Goal: Check status: Check status

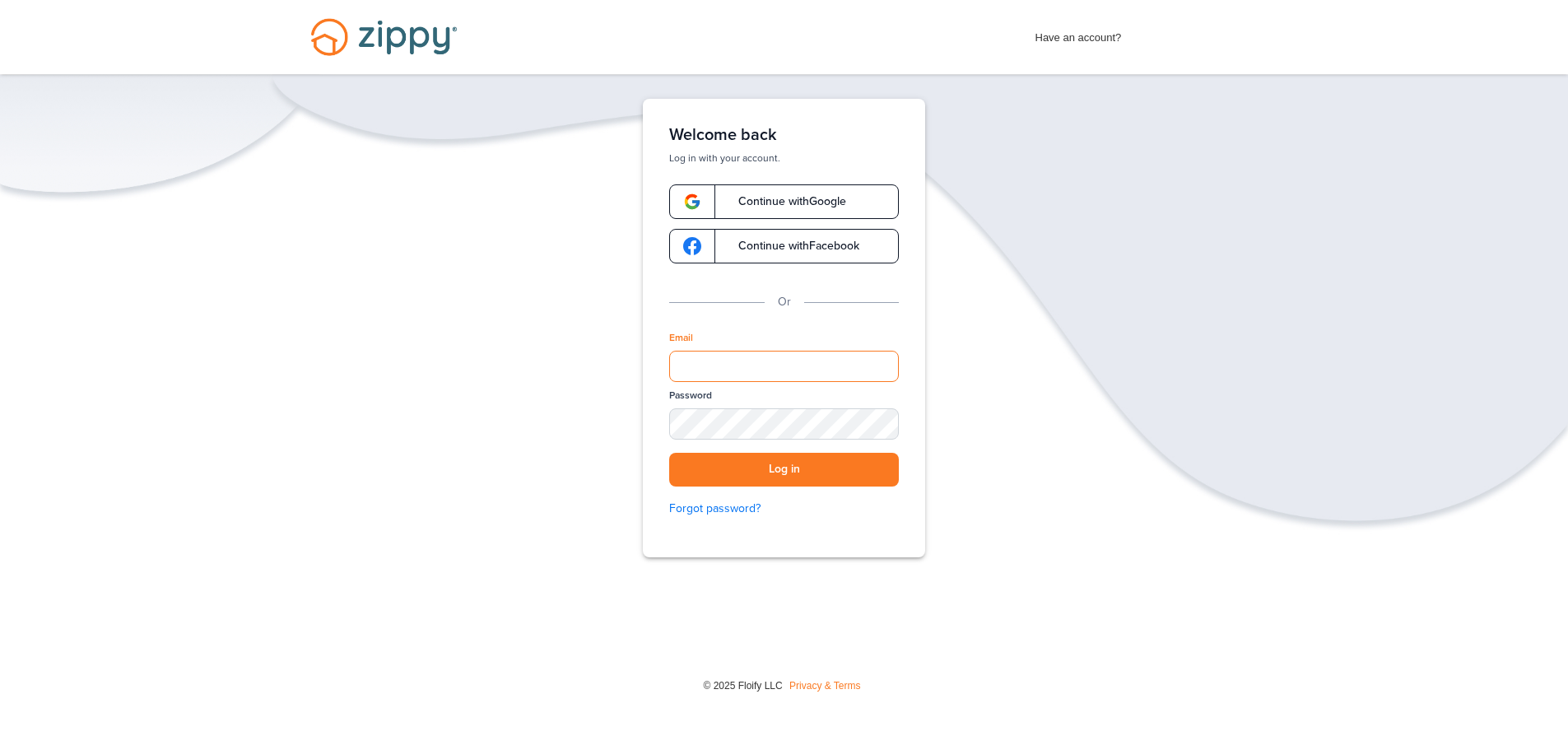
click at [722, 356] on input "Email" at bounding box center [784, 367] width 230 height 31
type input "**********"
click at [669, 453] on button "Log in" at bounding box center [784, 469] width 230 height 33
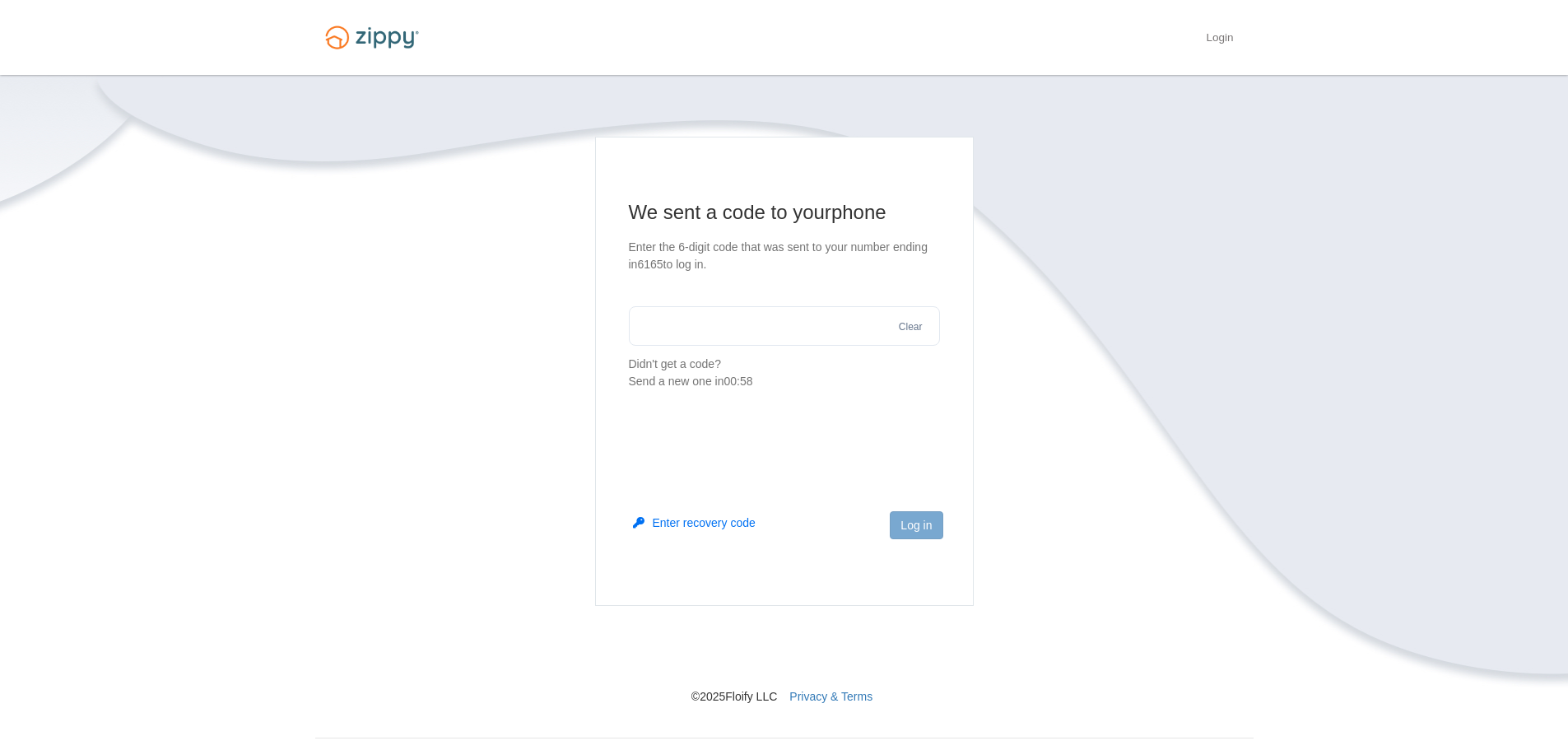
click at [705, 338] on input "text" at bounding box center [784, 326] width 311 height 40
type input "******"
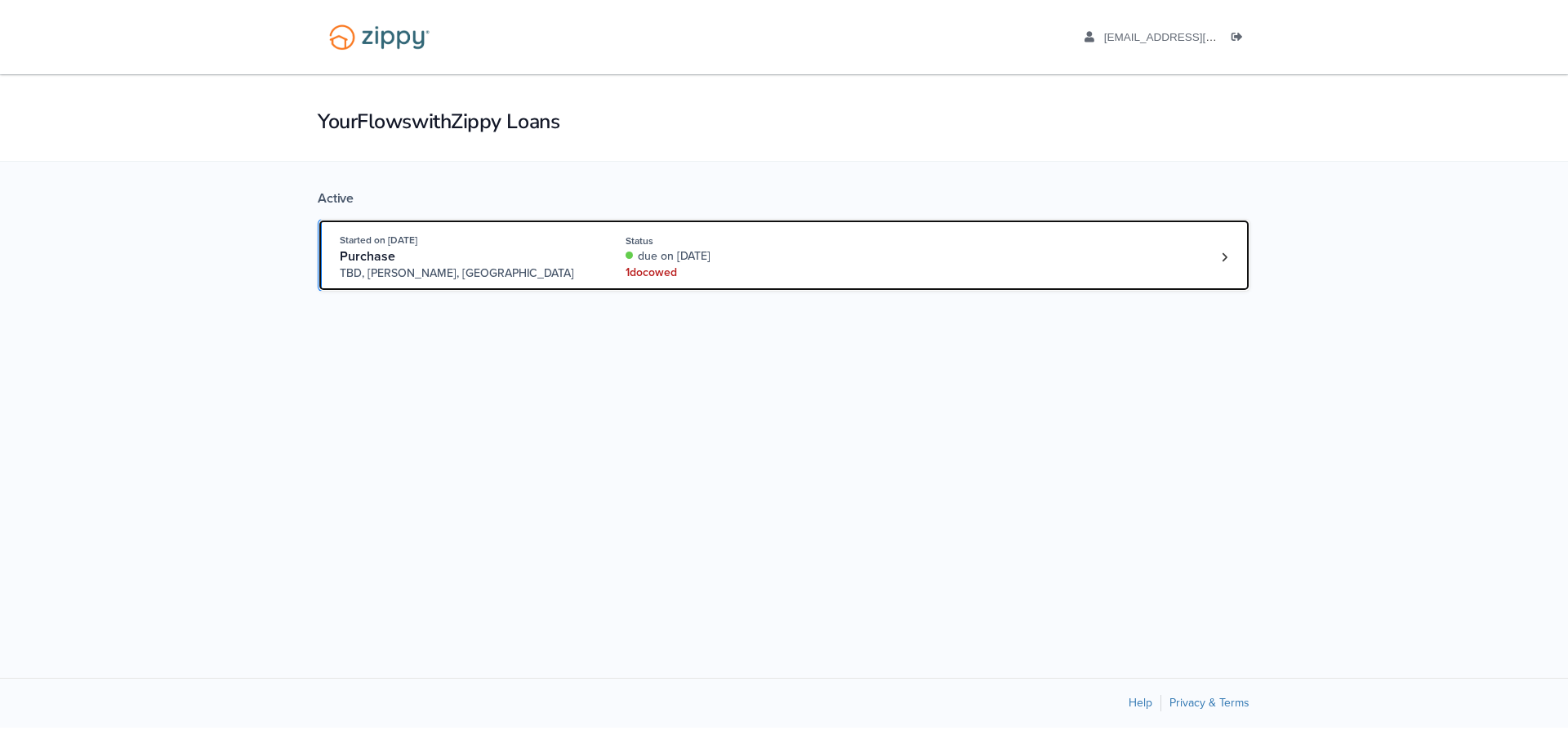
click at [730, 245] on div "Status" at bounding box center [734, 241] width 218 height 15
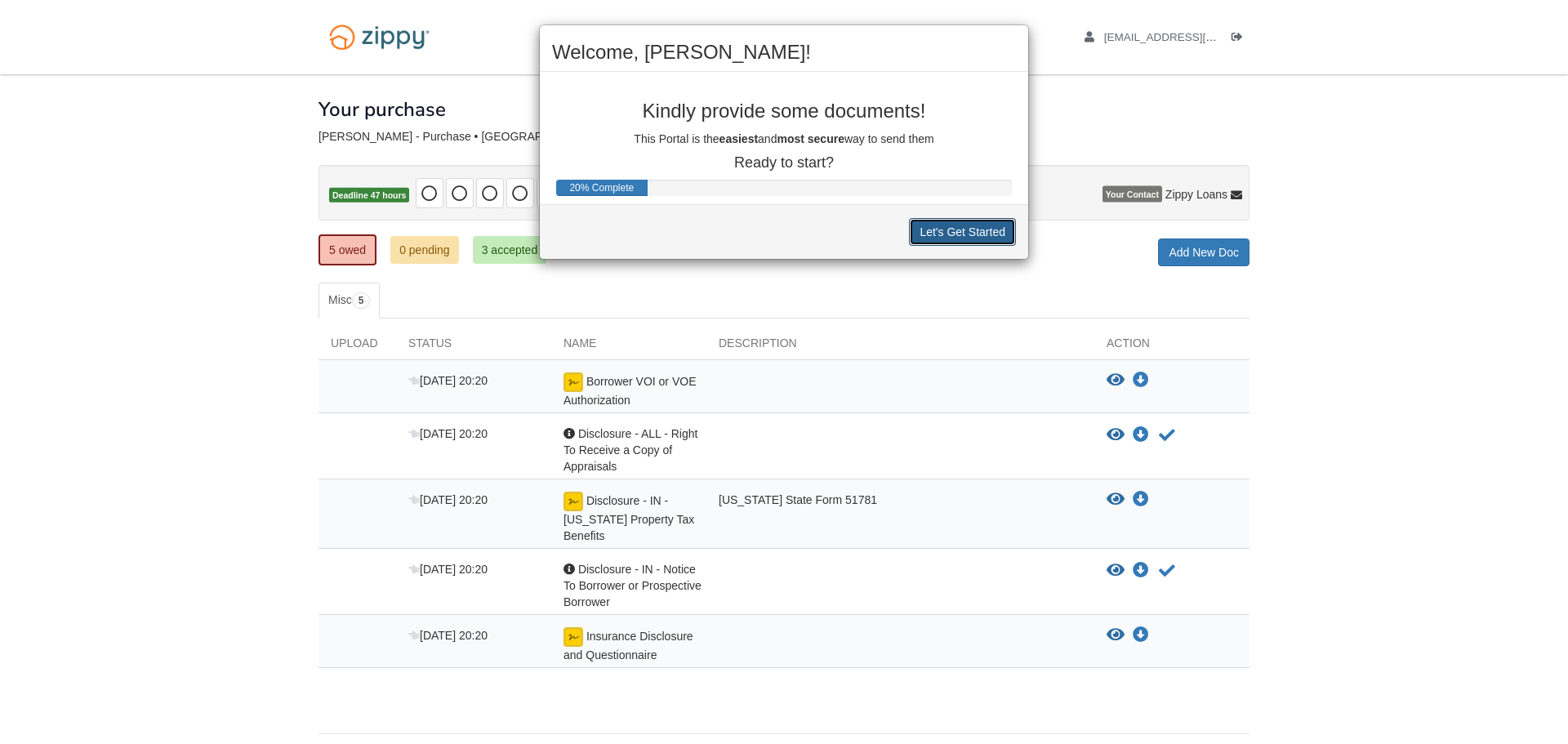
click at [953, 236] on button "Let's Get Started" at bounding box center [963, 231] width 107 height 28
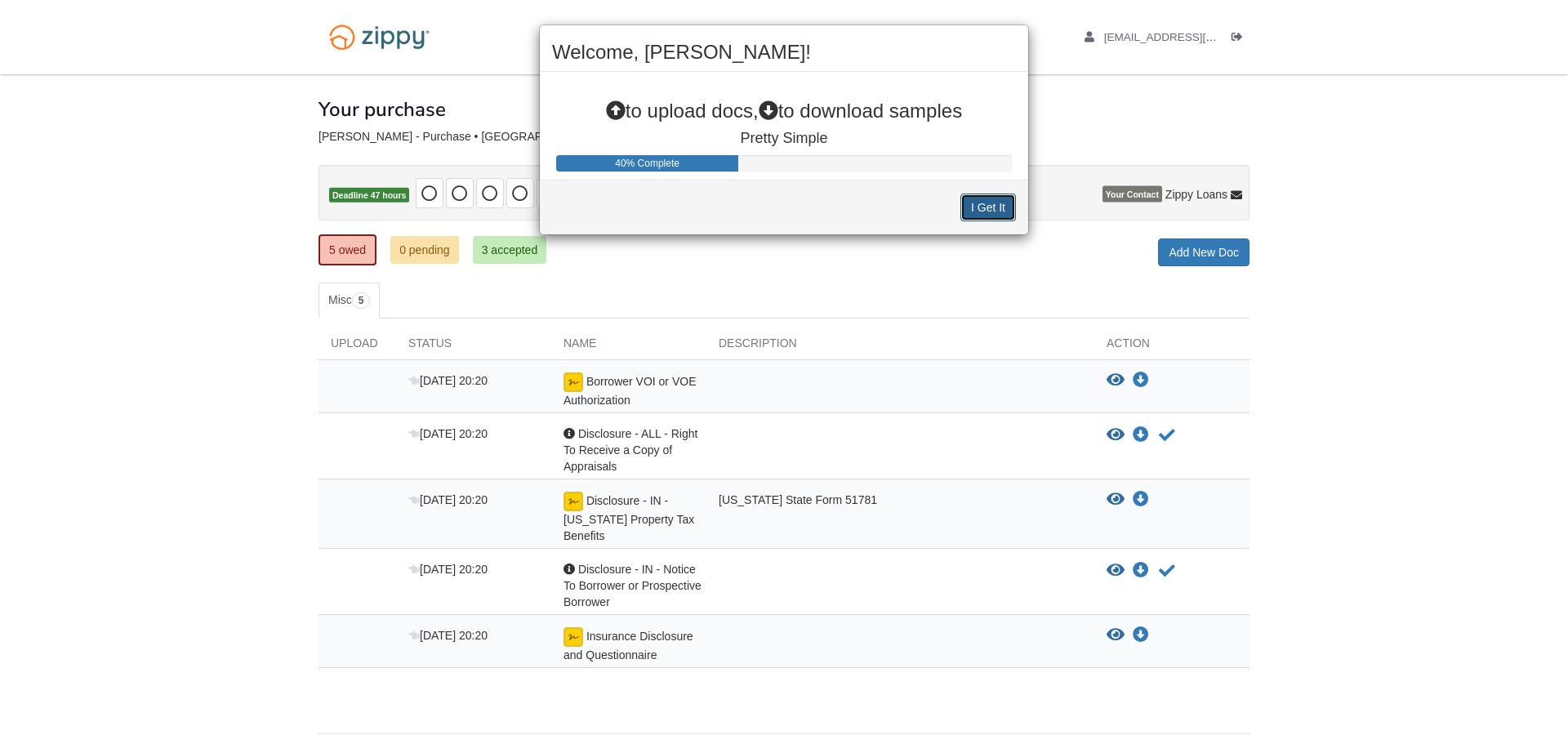
click at [1007, 205] on button "I Get It" at bounding box center [988, 208] width 55 height 28
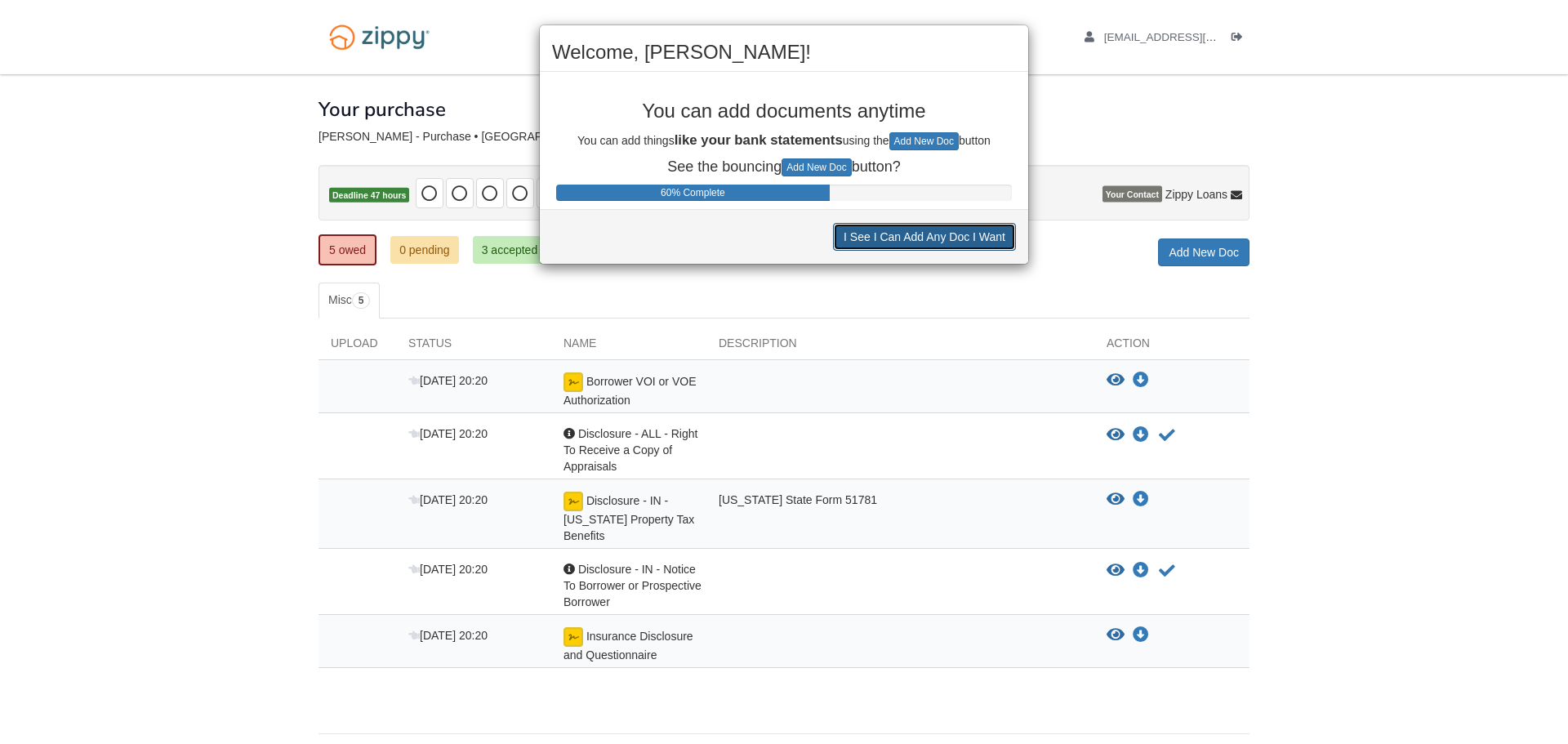
click at [979, 238] on button "I See I Can Add Any Doc I Want" at bounding box center [924, 237] width 183 height 28
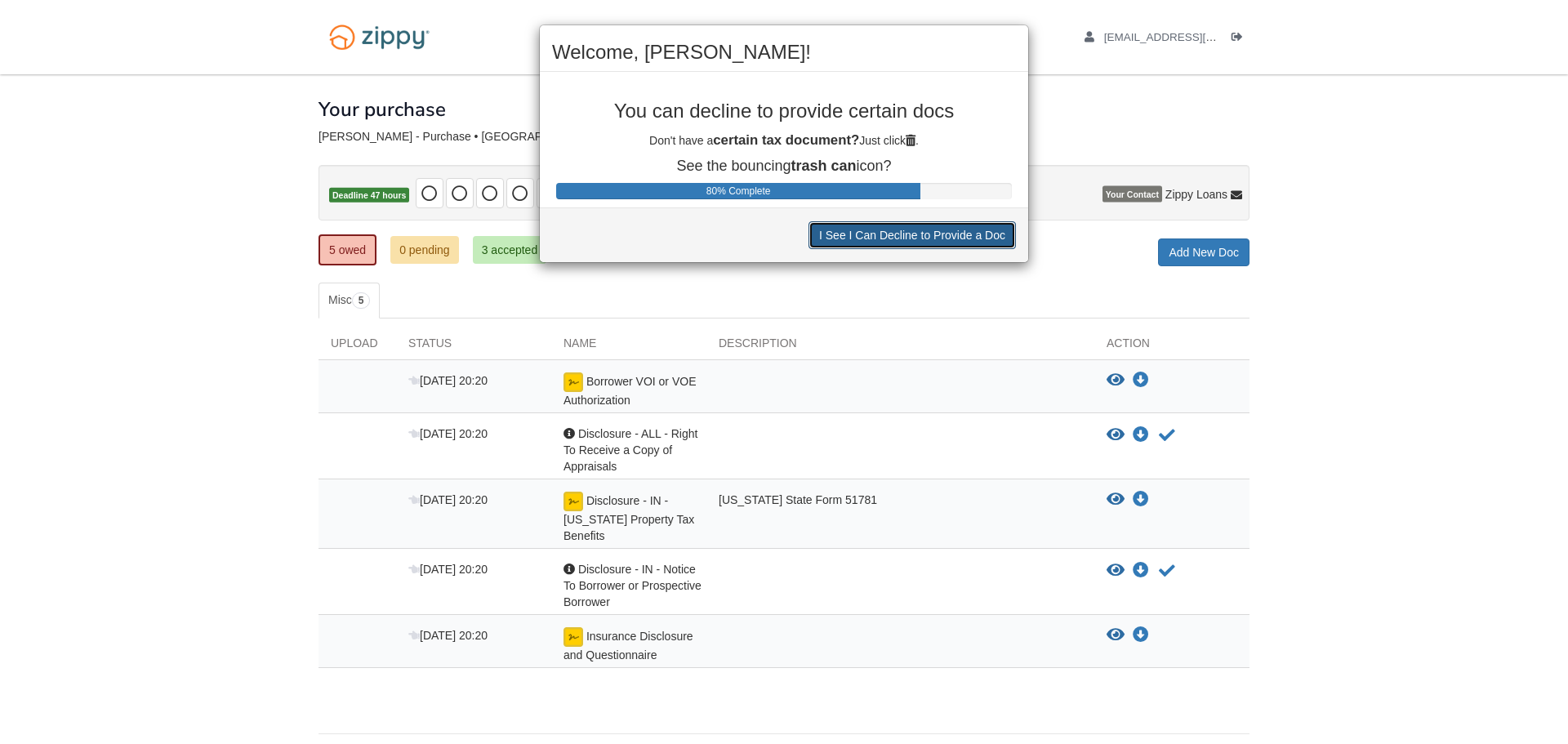
click at [979, 240] on button "I See I Can Decline to Provide a Doc" at bounding box center [912, 235] width 208 height 28
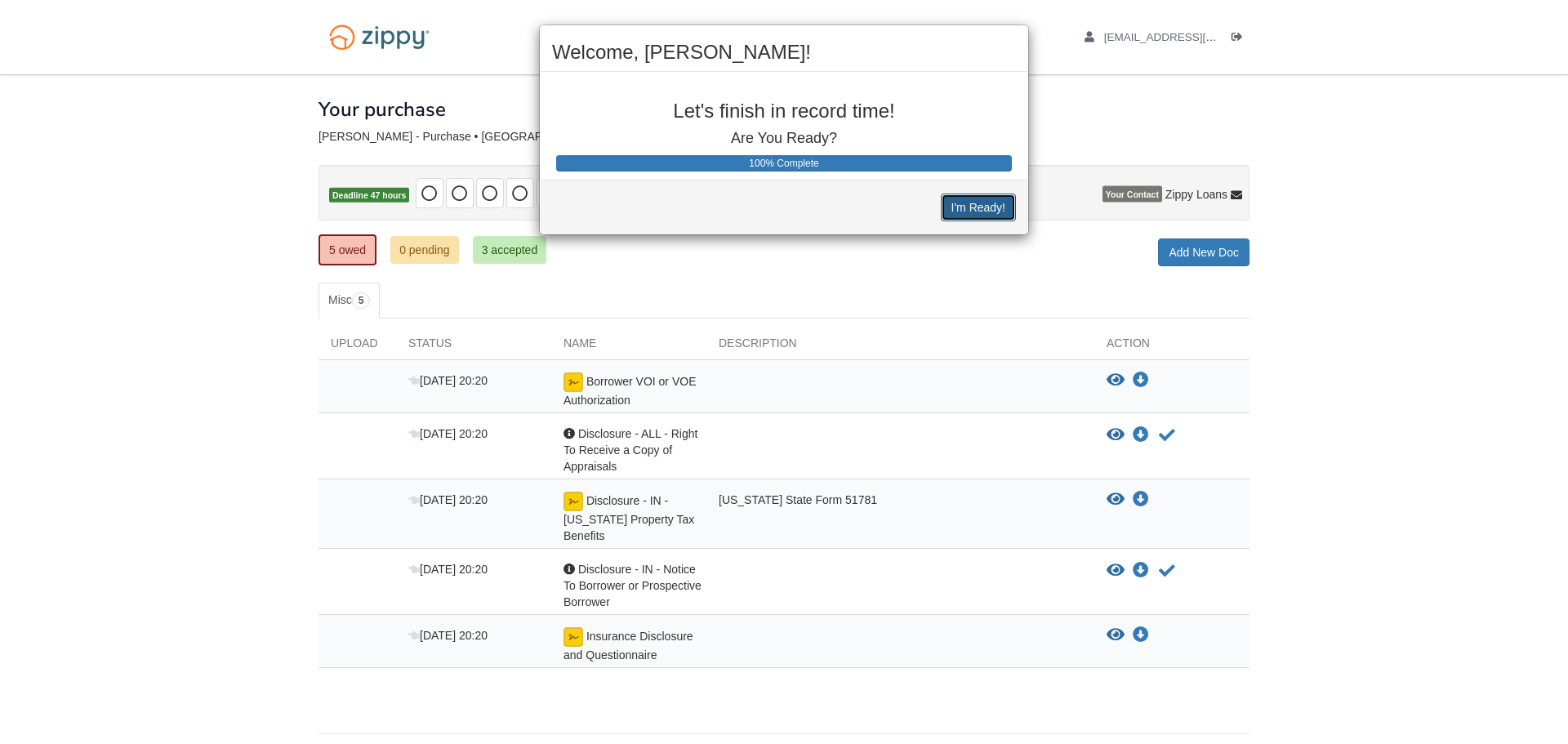
click at [985, 209] on button "I'm Ready!" at bounding box center [978, 208] width 75 height 28
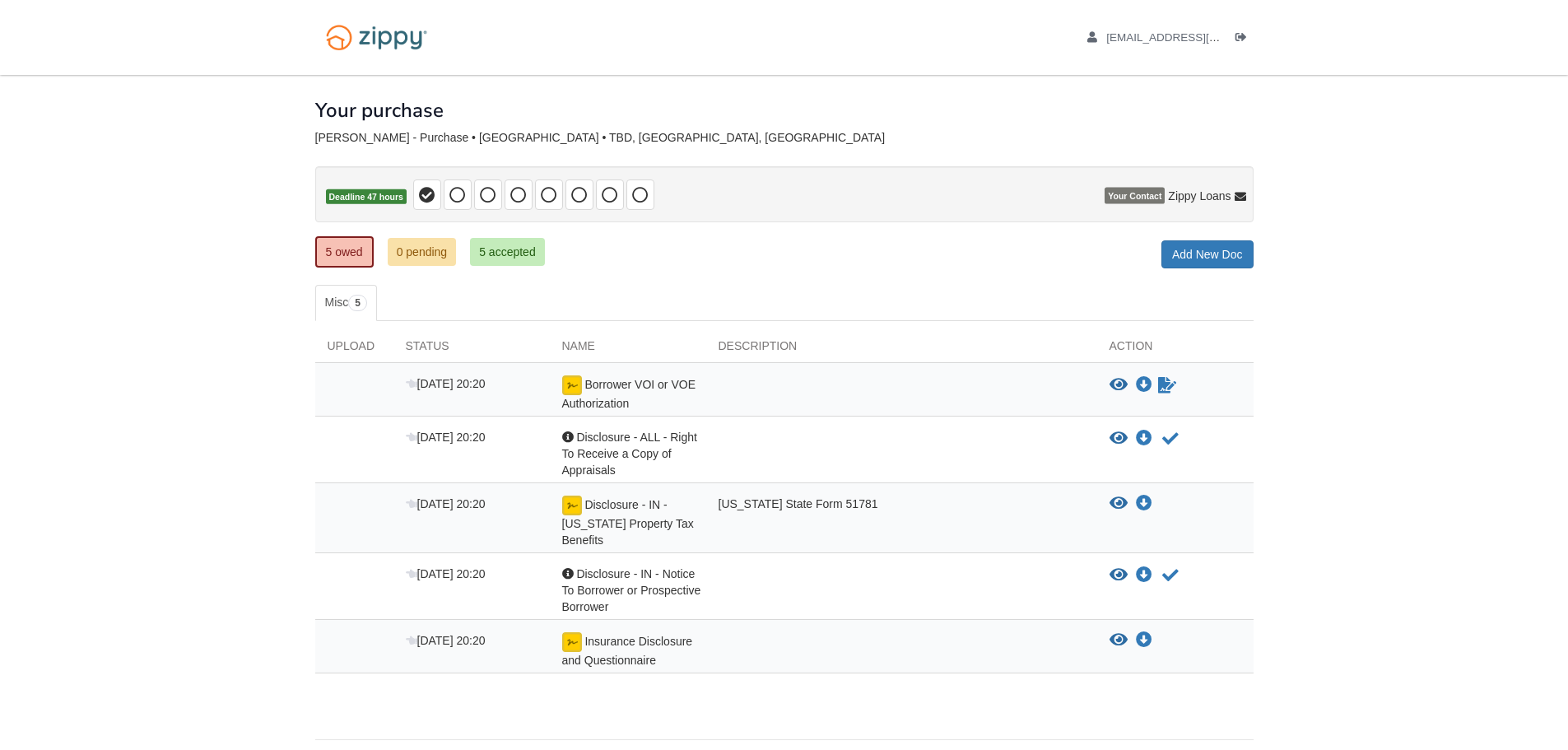
scroll to position [56, 0]
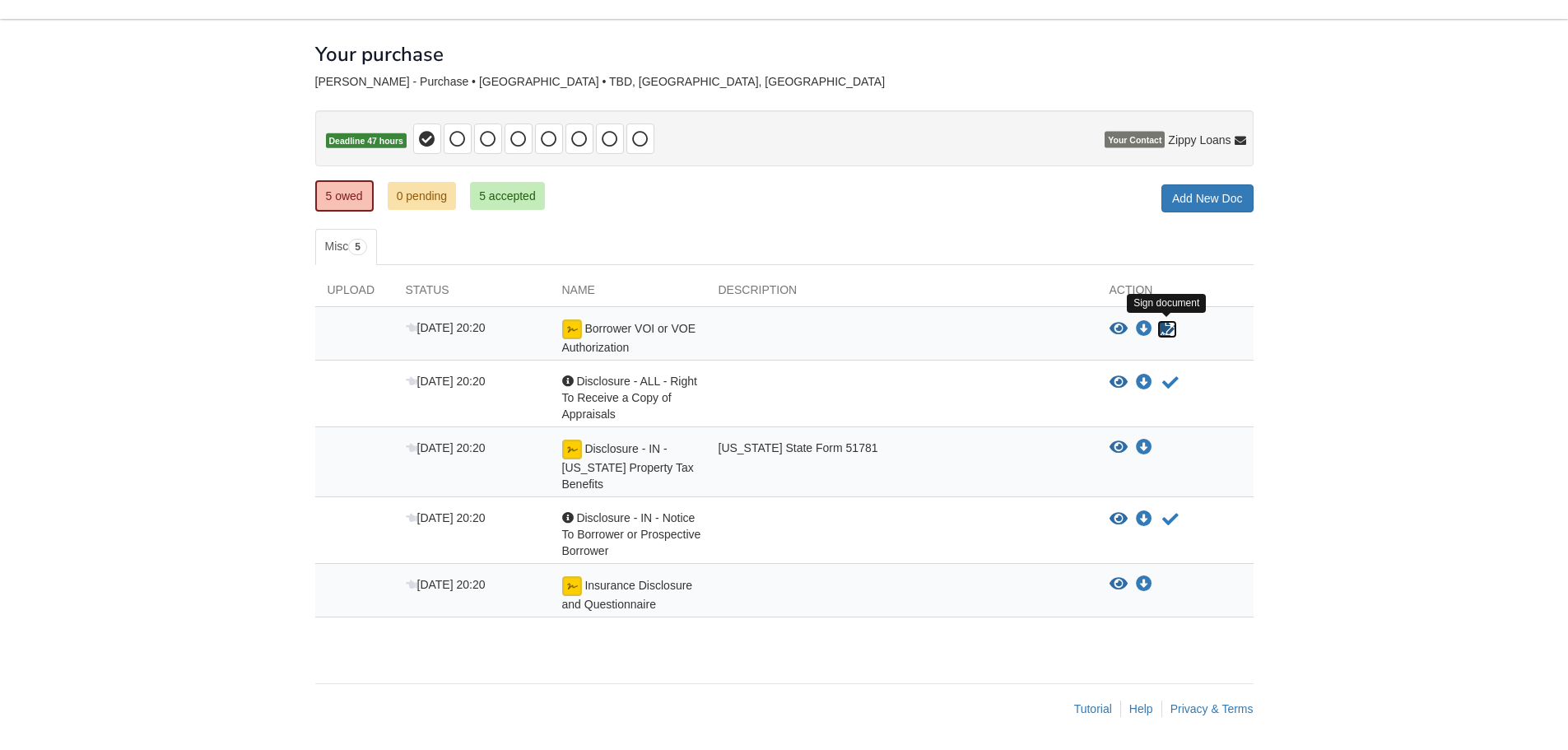
click at [1168, 329] on icon "Sign Form" at bounding box center [1167, 330] width 19 height 17
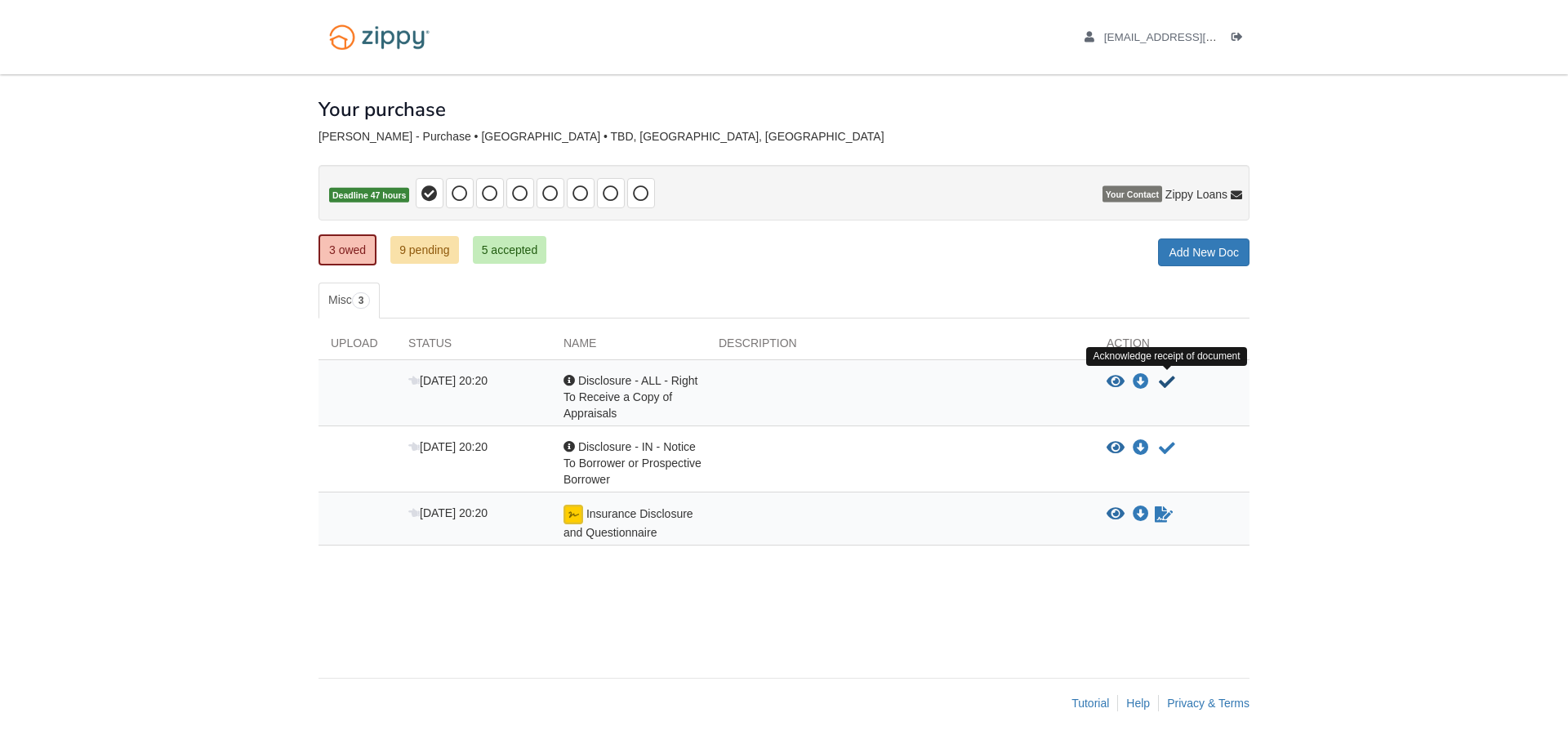
click at [1168, 382] on icon "Acknowledge receipt of document" at bounding box center [1168, 382] width 17 height 17
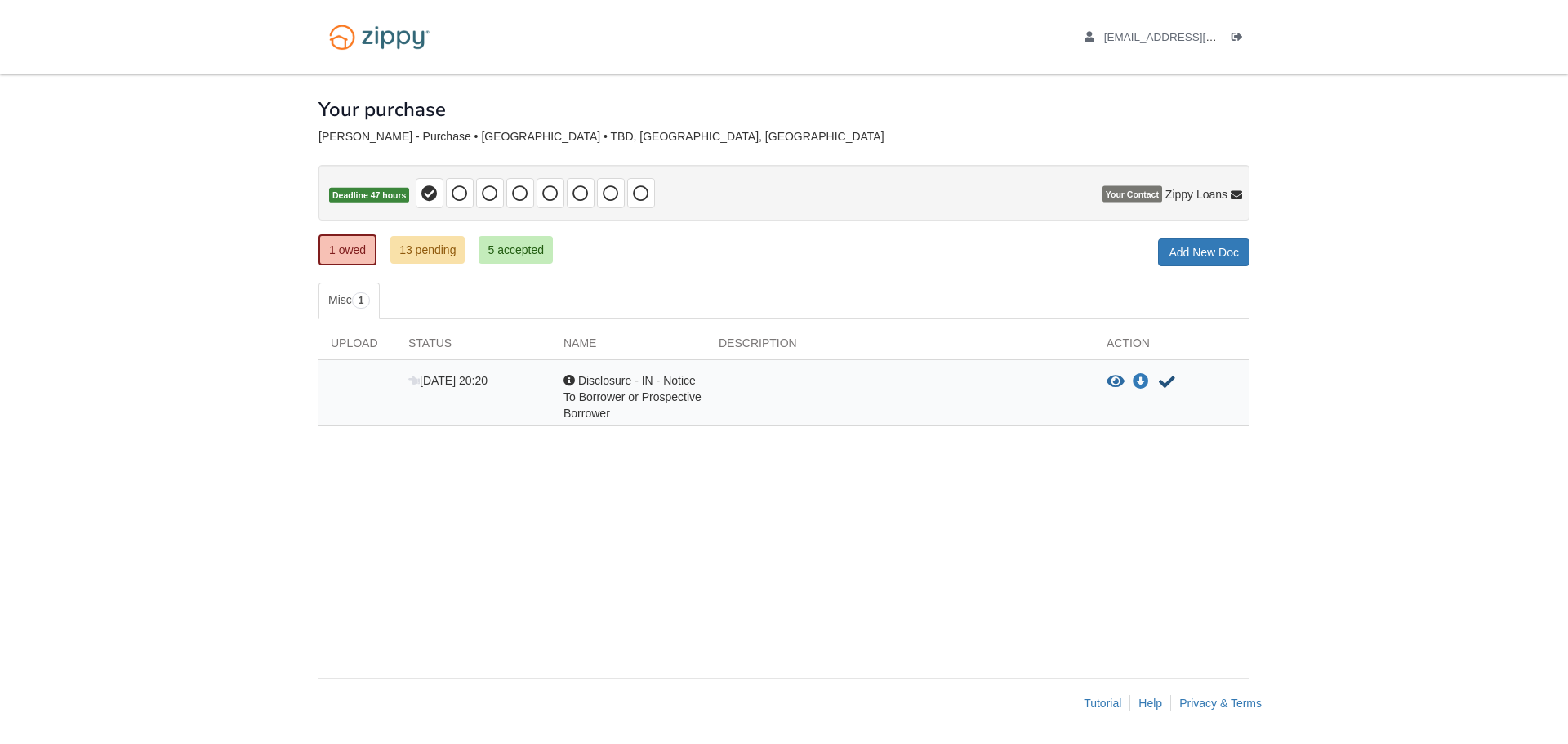
click at [1167, 382] on icon "Acknowledge receipt of document" at bounding box center [1168, 382] width 17 height 17
